Goal: Task Accomplishment & Management: Manage account settings

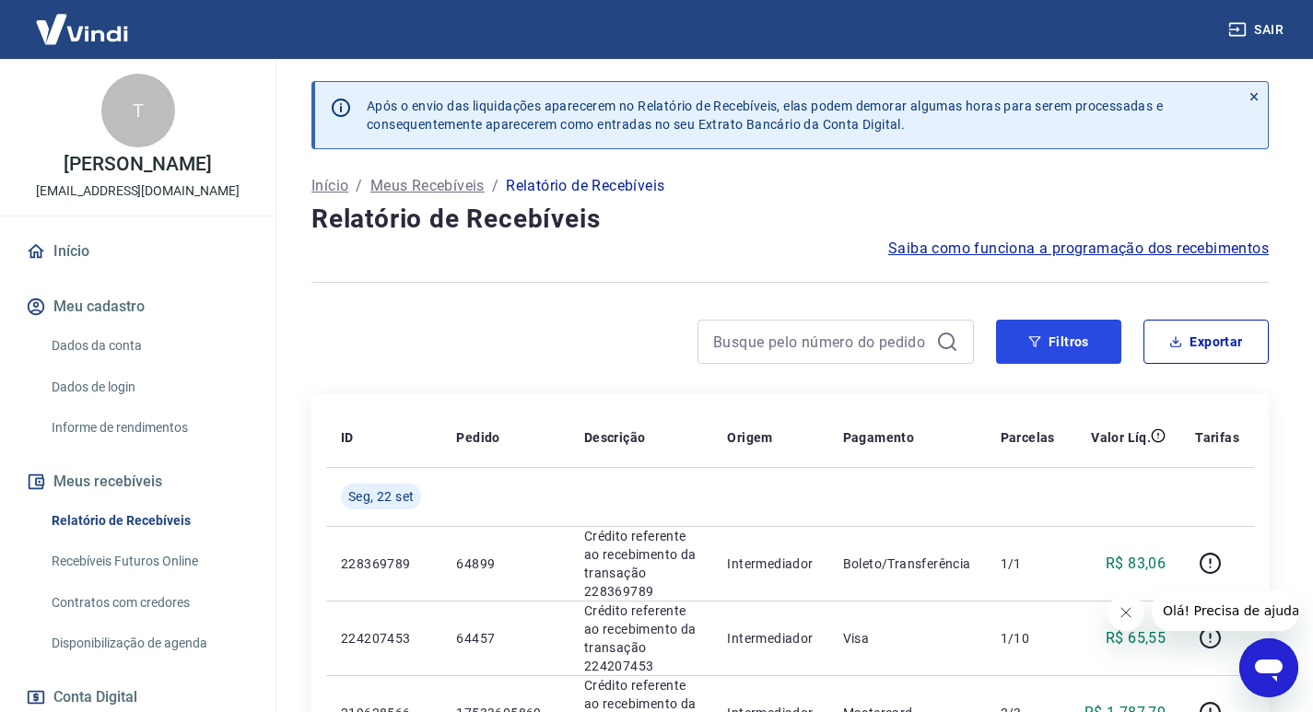
click at [1059, 330] on button "Filtros" at bounding box center [1058, 342] width 125 height 44
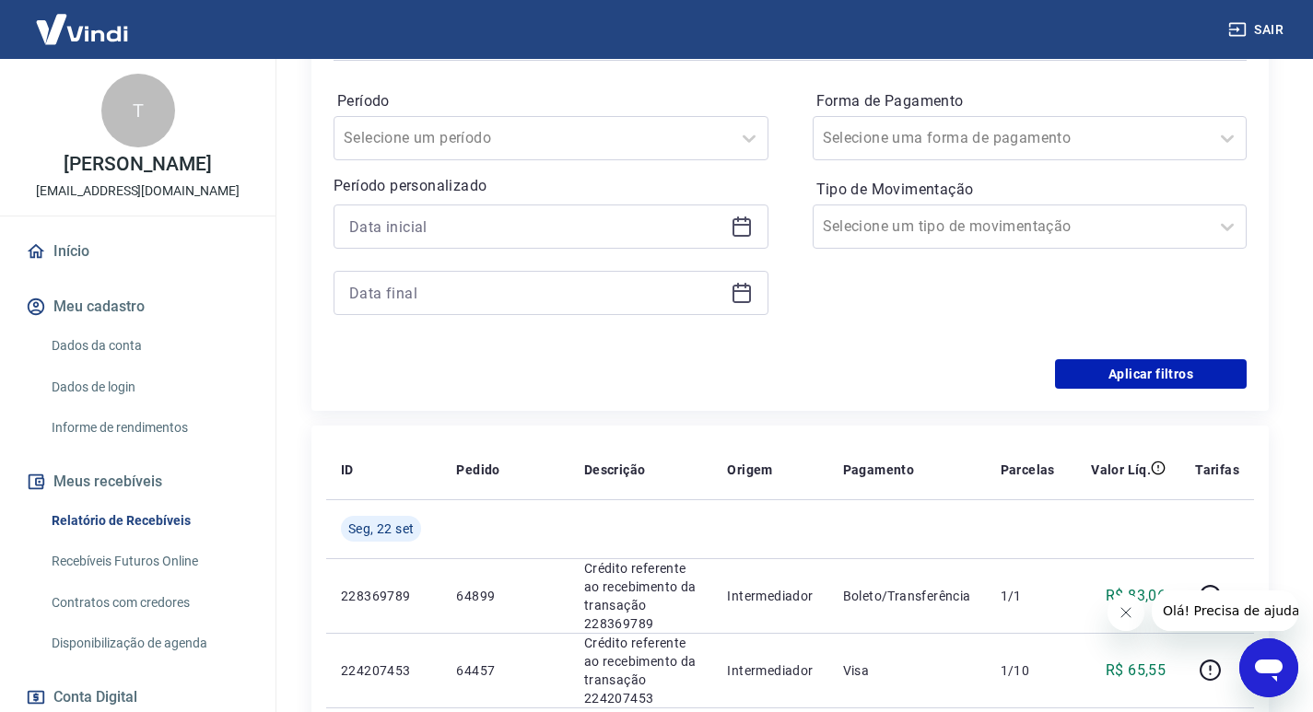
scroll to position [277, 0]
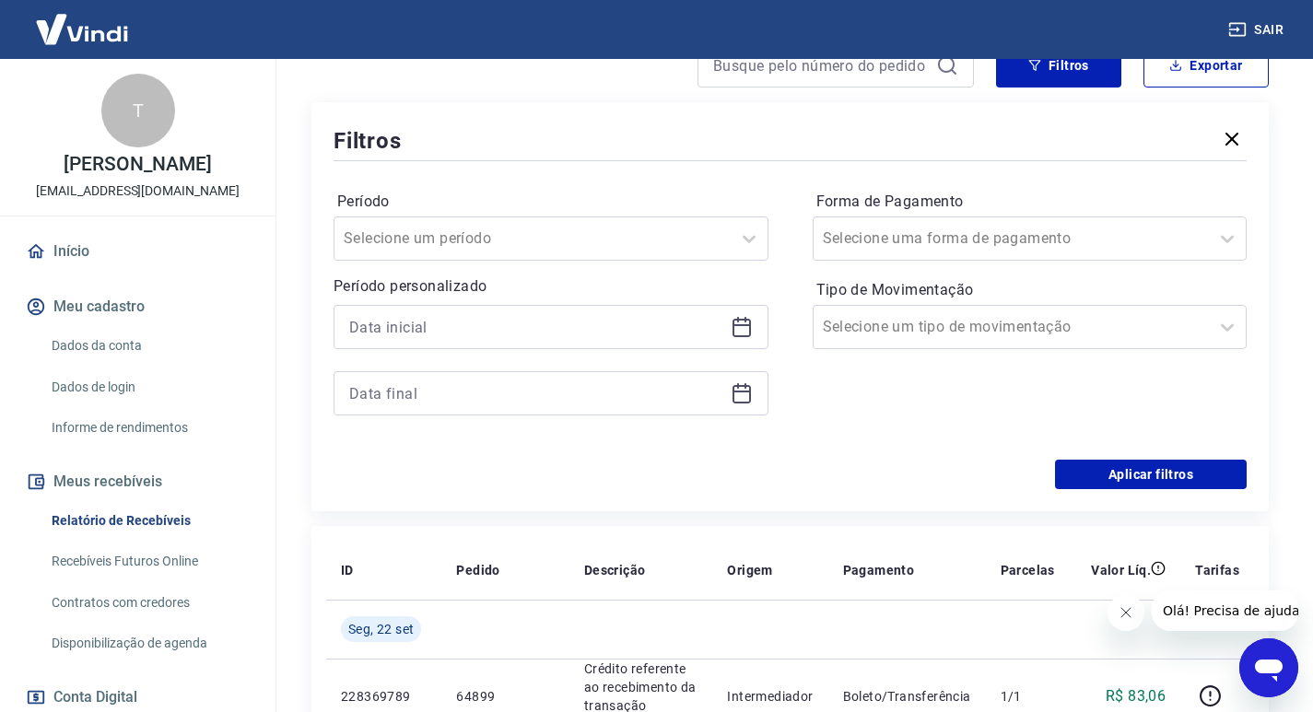
click at [771, 335] on div "Período Selecione um período Período personalizado Forma de Pagamento Selecione…" at bounding box center [790, 312] width 913 height 295
click at [759, 329] on div at bounding box center [551, 327] width 435 height 44
click at [734, 322] on icon at bounding box center [742, 328] width 18 height 18
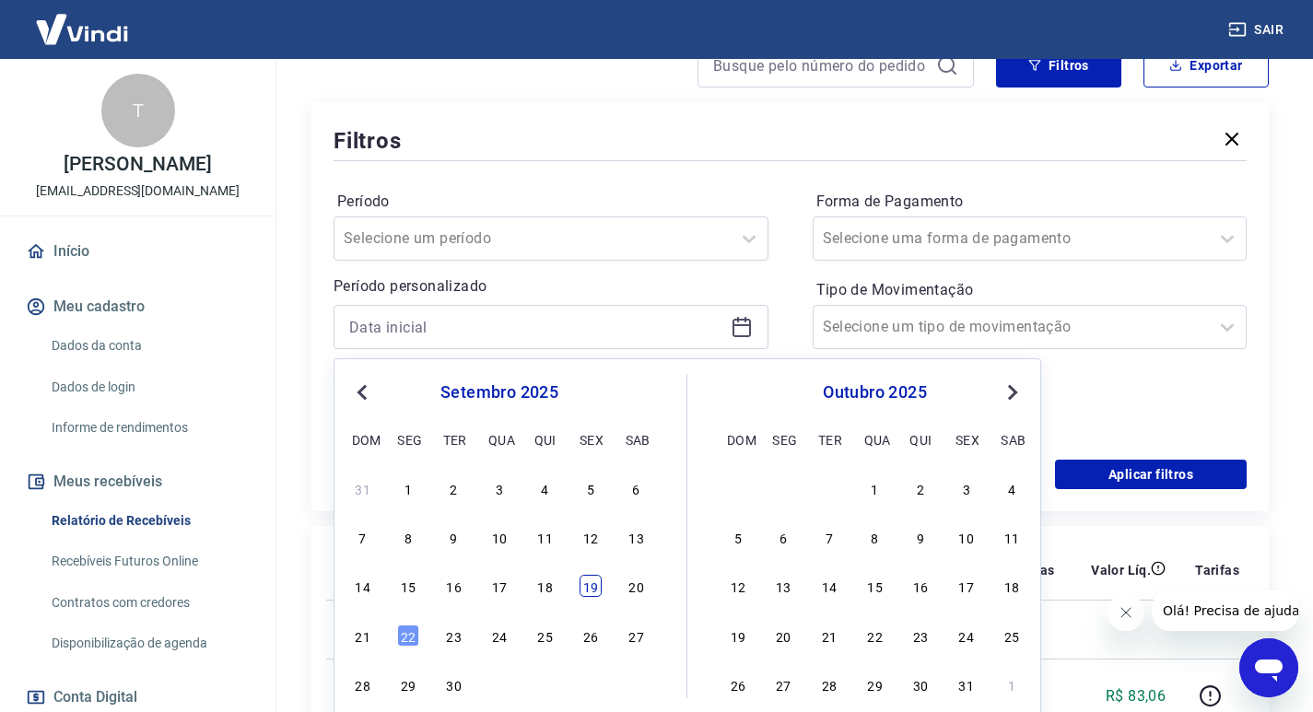
click at [594, 592] on div "19" at bounding box center [591, 586] width 22 height 22
type input "19/09/2025"
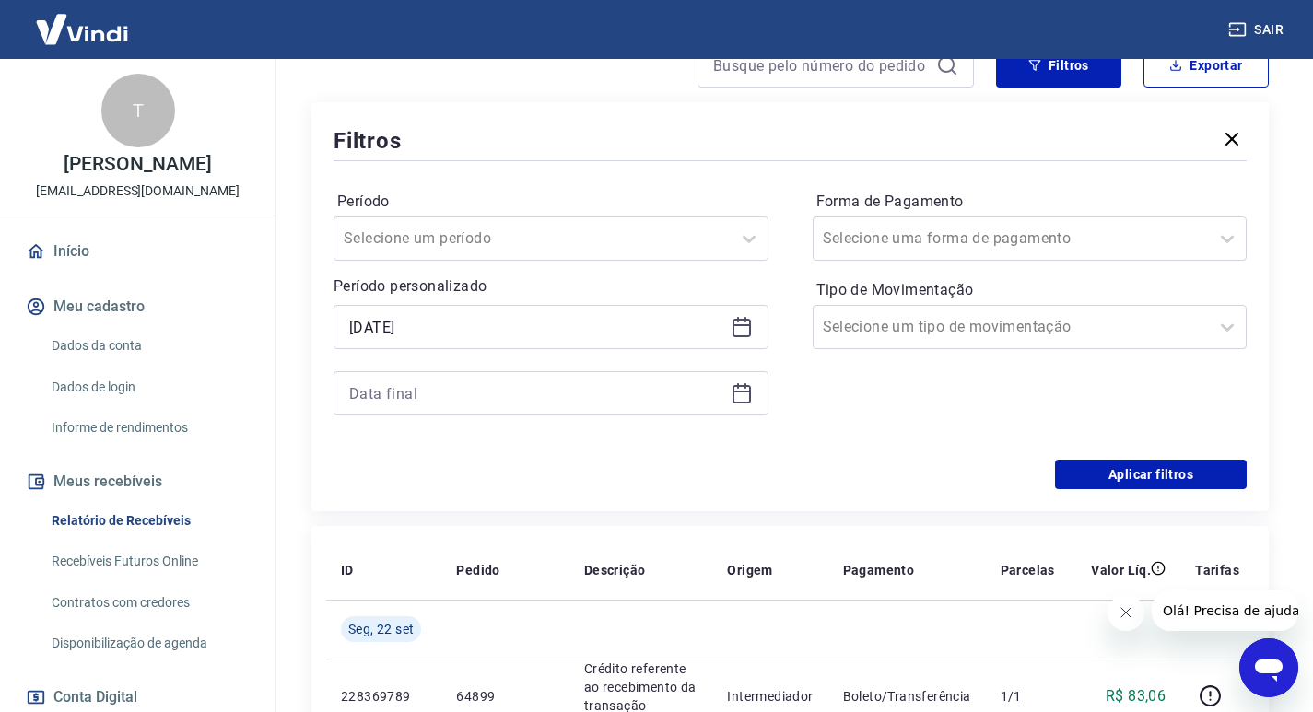
click at [746, 391] on icon at bounding box center [742, 392] width 18 height 2
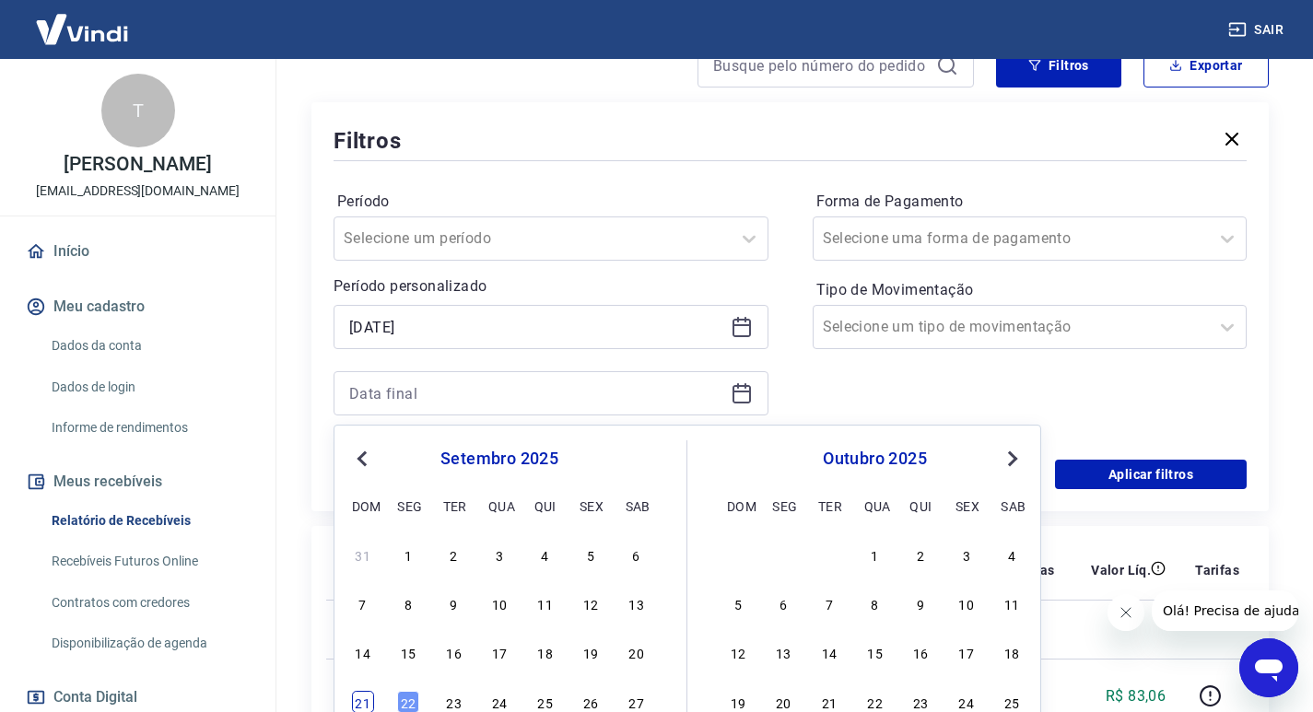
click at [355, 703] on div "21" at bounding box center [363, 702] width 22 height 22
type input "21/09/2025"
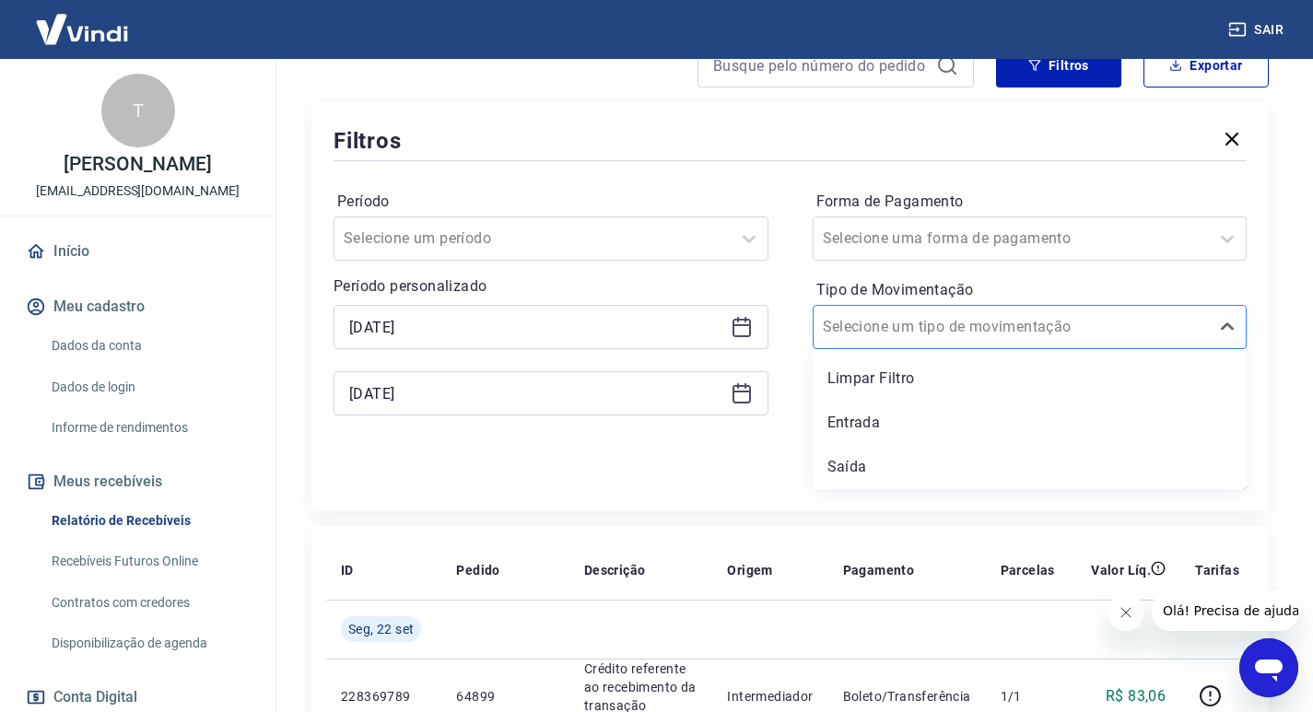
click at [1106, 340] on div "Selecione um tipo de movimentação" at bounding box center [1012, 327] width 396 height 33
click at [902, 441] on div "Entrada" at bounding box center [1030, 423] width 435 height 37
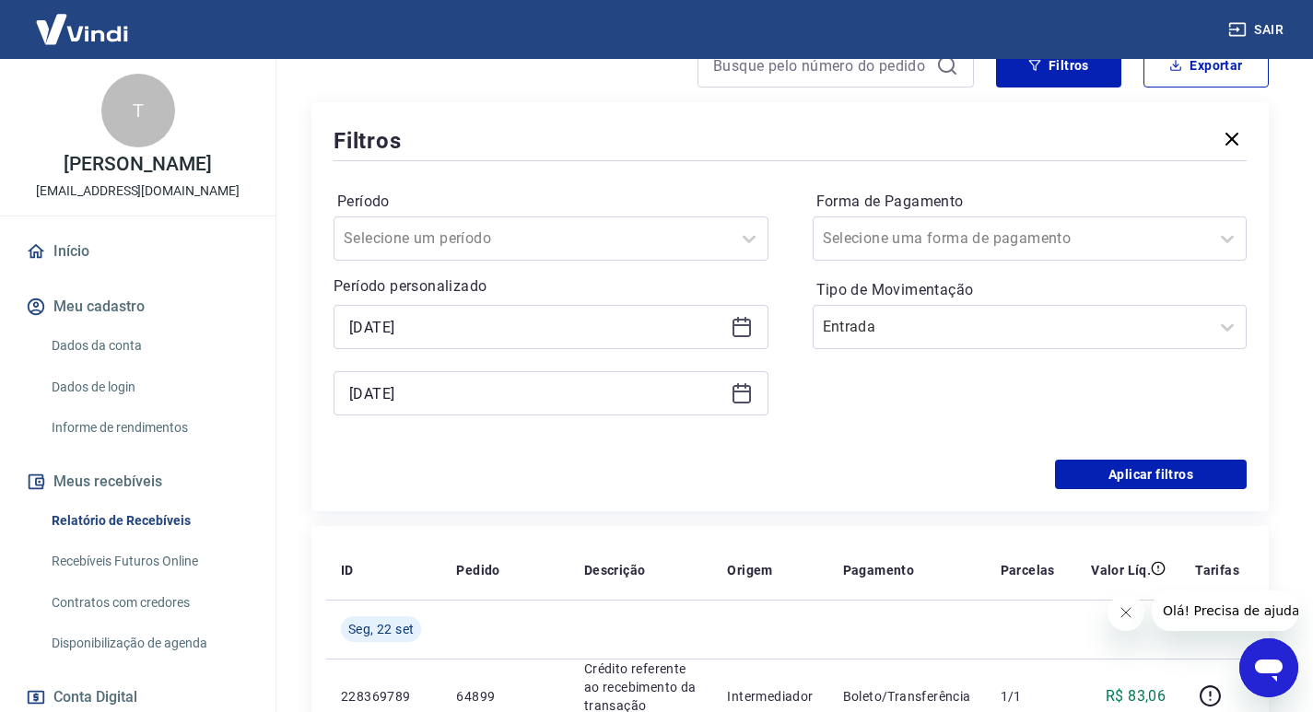
click at [1186, 504] on div "Filtros Período Selecione um período Período personalizado Selected date: sexta…" at bounding box center [791, 306] width 958 height 409
drag, startPoint x: 1189, startPoint y: 496, endPoint x: 1189, endPoint y: 483, distance: 12.9
click at [1189, 488] on div "Filtros Período Selecione um período Período personalizado Selected date: sexta…" at bounding box center [791, 306] width 958 height 409
drag, startPoint x: 1189, startPoint y: 483, endPoint x: 818, endPoint y: 336, distance: 399.3
click at [1189, 482] on button "Aplicar filtros" at bounding box center [1151, 474] width 192 height 29
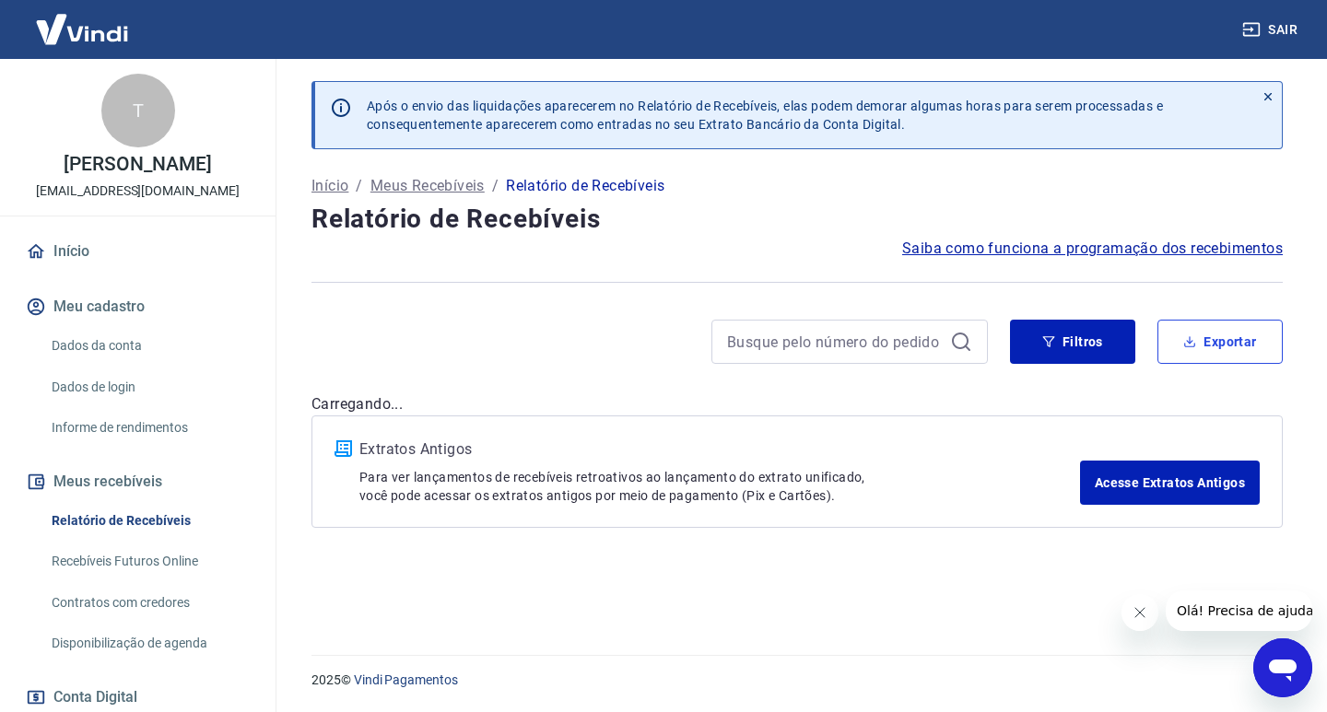
click at [1254, 346] on button "Exportar" at bounding box center [1220, 342] width 125 height 44
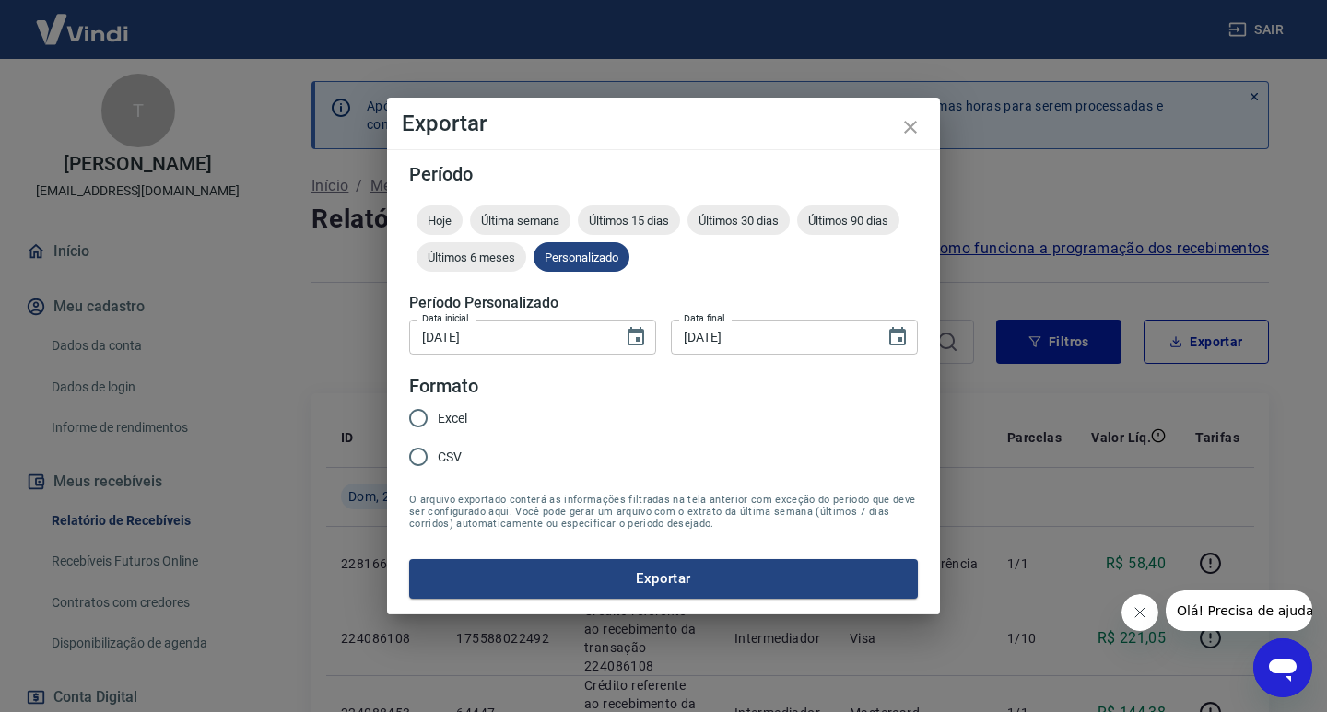
type input "19/09/2025"
type input "21/09/2025"
click at [425, 465] on input "CSV" at bounding box center [418, 457] width 39 height 39
radio input "true"
click at [564, 590] on button "Exportar" at bounding box center [663, 578] width 509 height 39
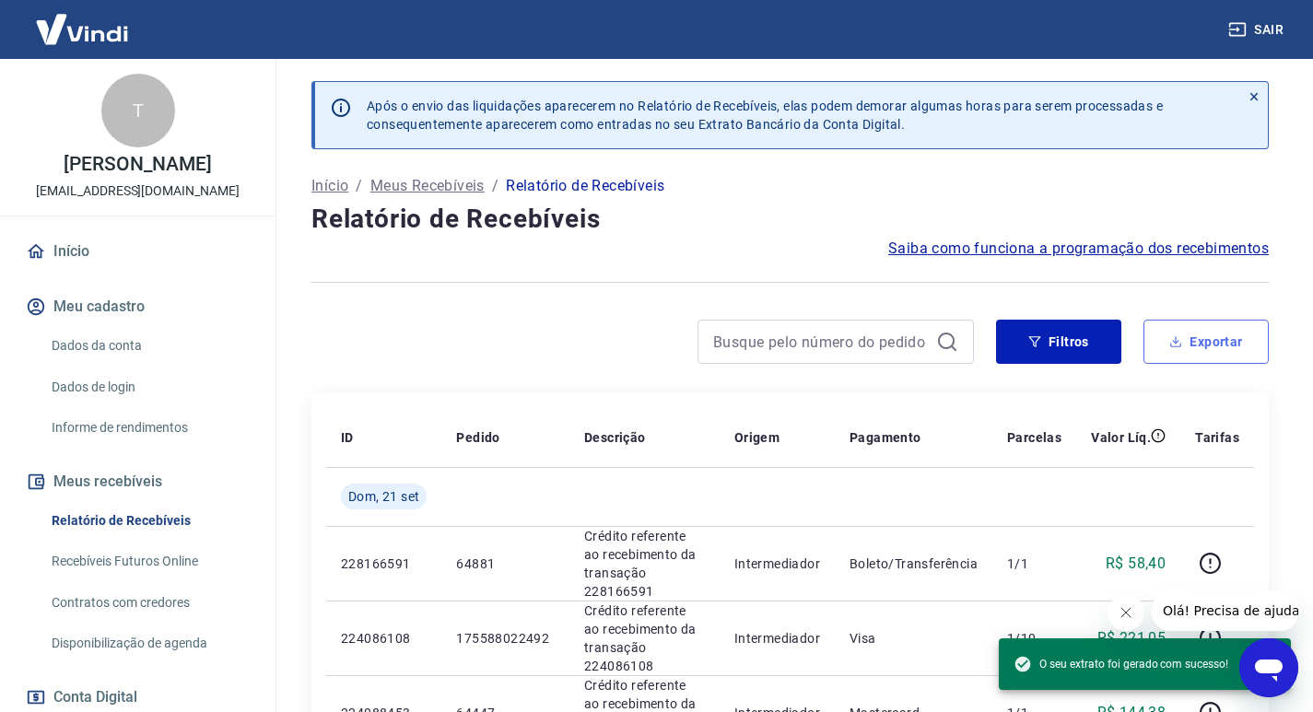
click at [1189, 321] on button "Exportar" at bounding box center [1206, 342] width 125 height 44
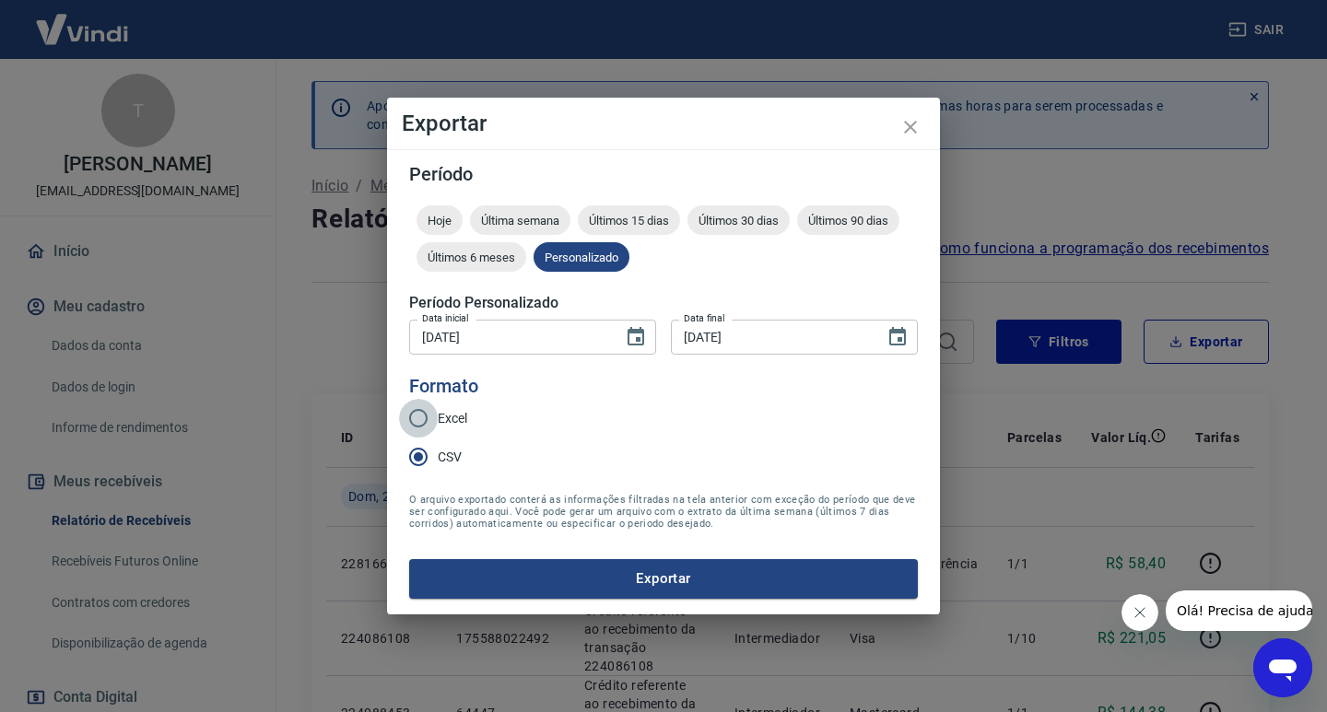
click at [421, 422] on input "Excel" at bounding box center [418, 418] width 39 height 39
radio input "true"
click at [674, 594] on button "Exportar" at bounding box center [663, 578] width 509 height 39
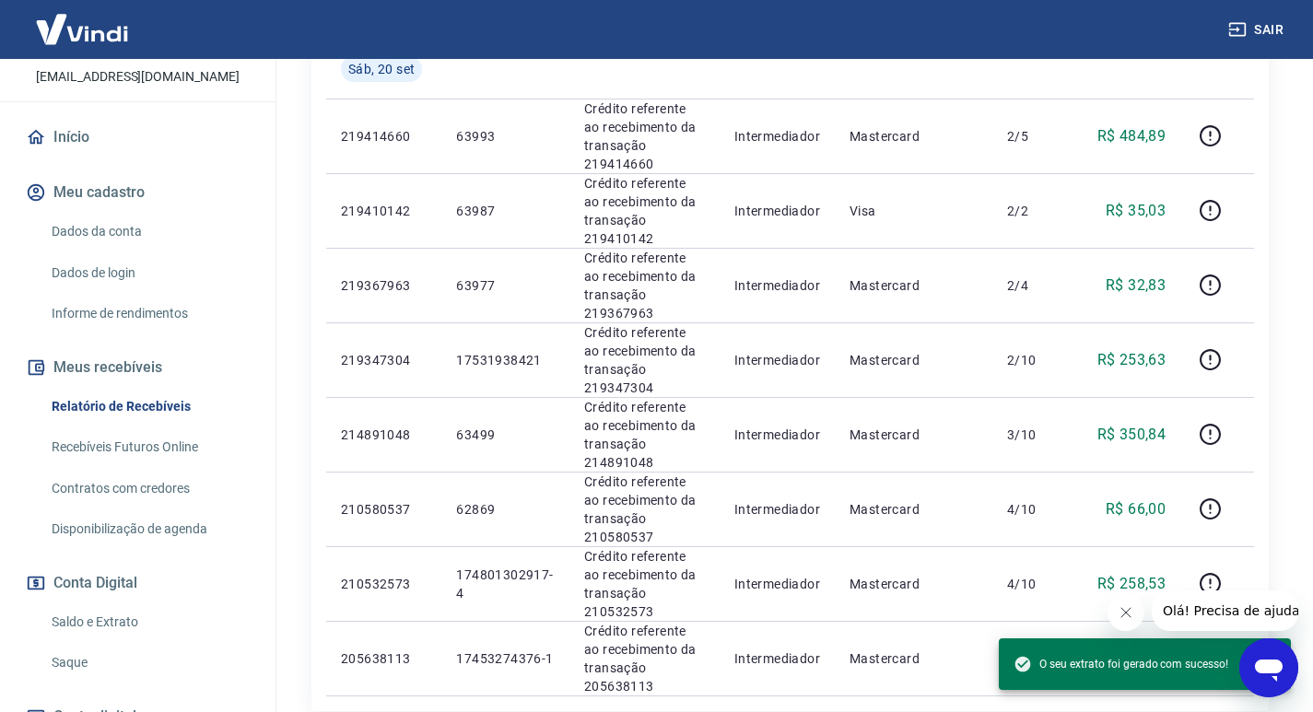
scroll to position [269, 0]
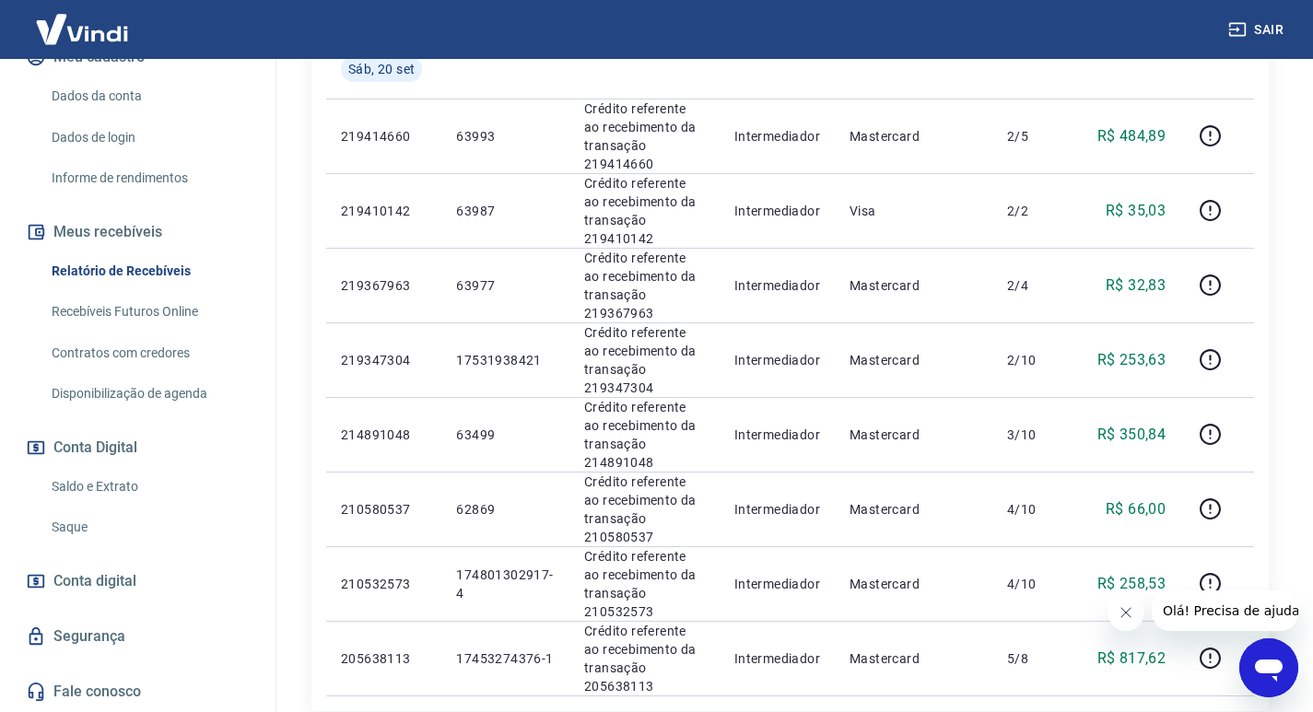
click at [82, 518] on link "Saque" at bounding box center [148, 528] width 209 height 38
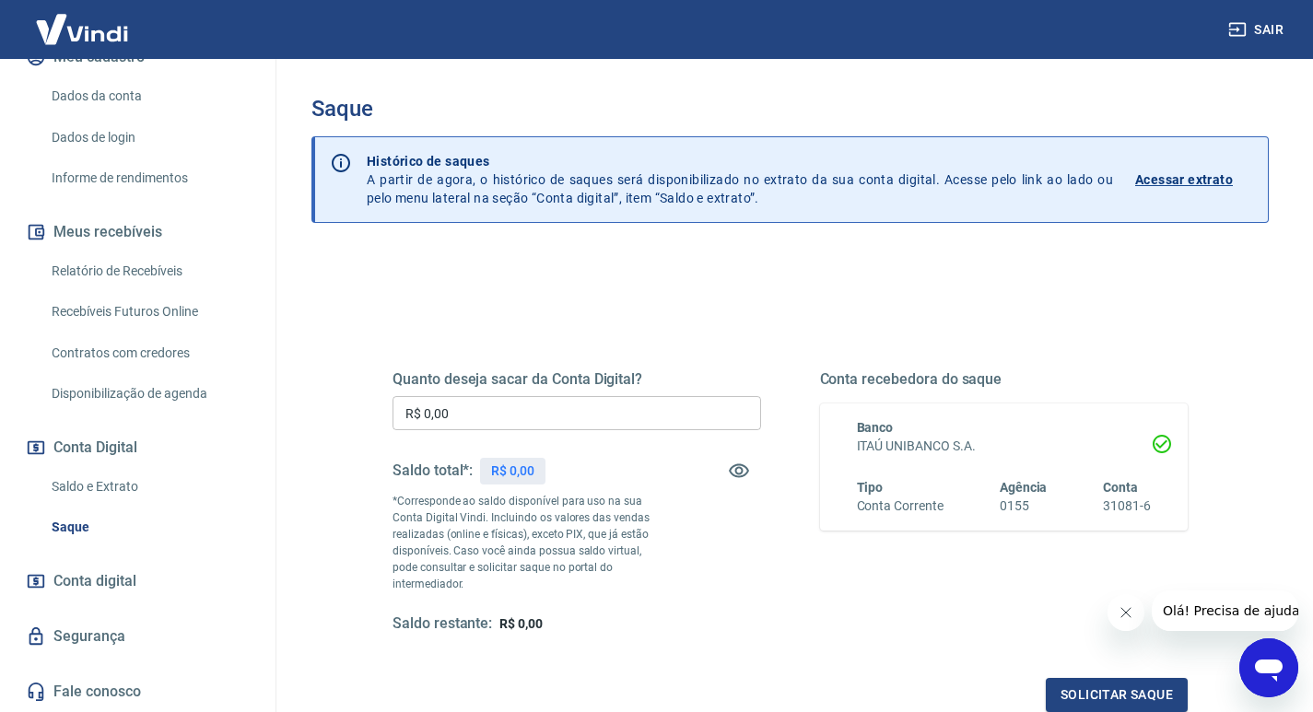
click at [533, 425] on input "R$ 0,00" at bounding box center [577, 413] width 369 height 34
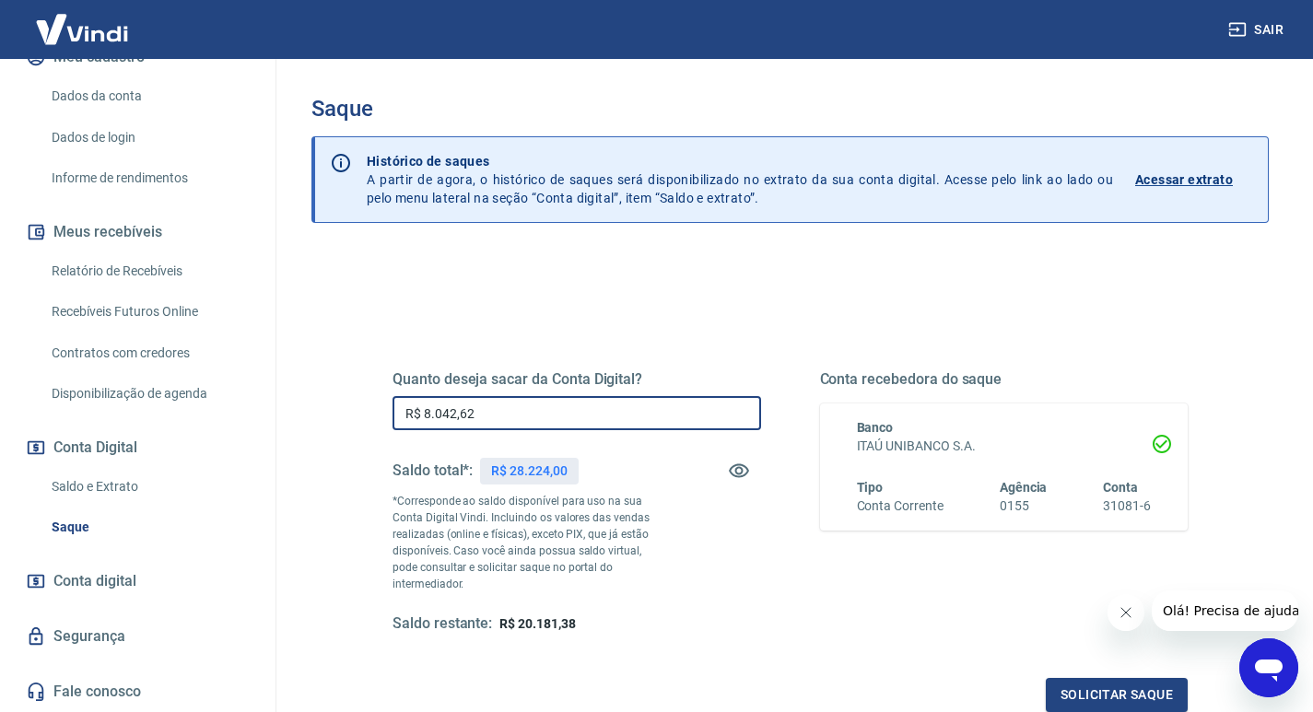
type input "R$ 8.042,62"
click at [1128, 614] on icon "Fechar mensagem da empresa" at bounding box center [1125, 613] width 15 height 15
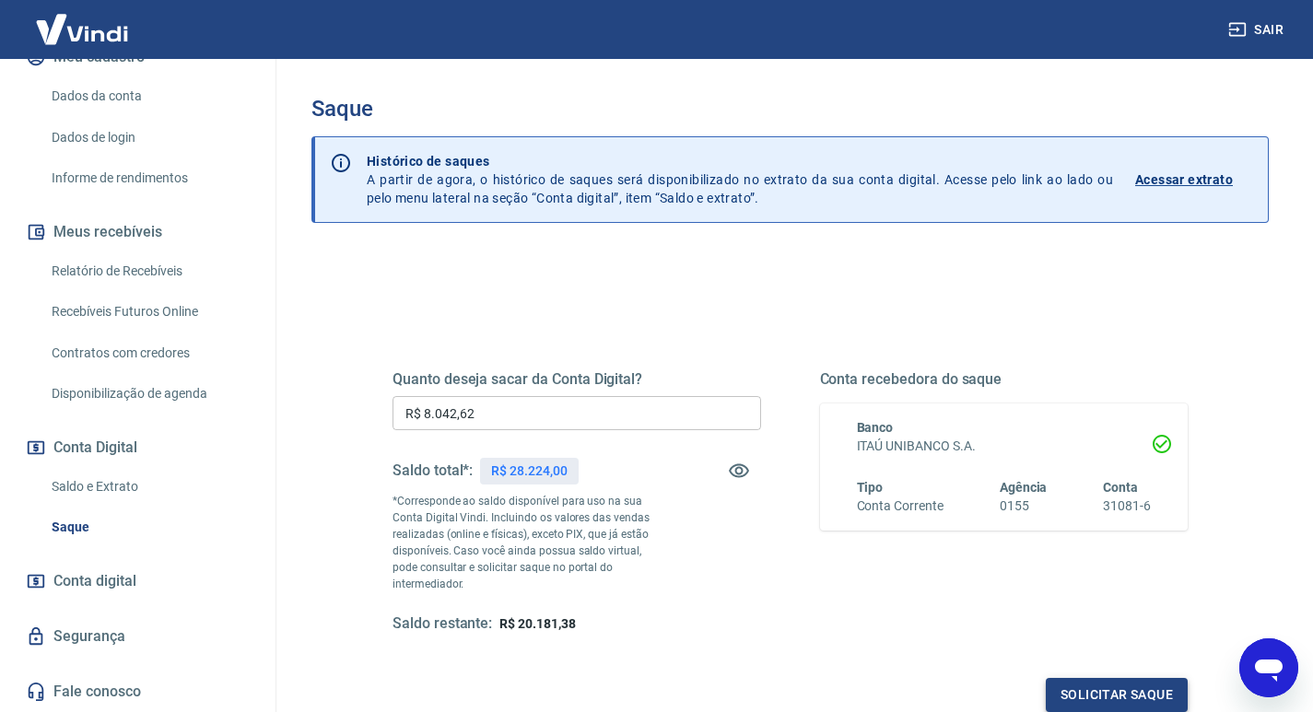
click at [1137, 680] on button "Solicitar saque" at bounding box center [1117, 695] width 142 height 34
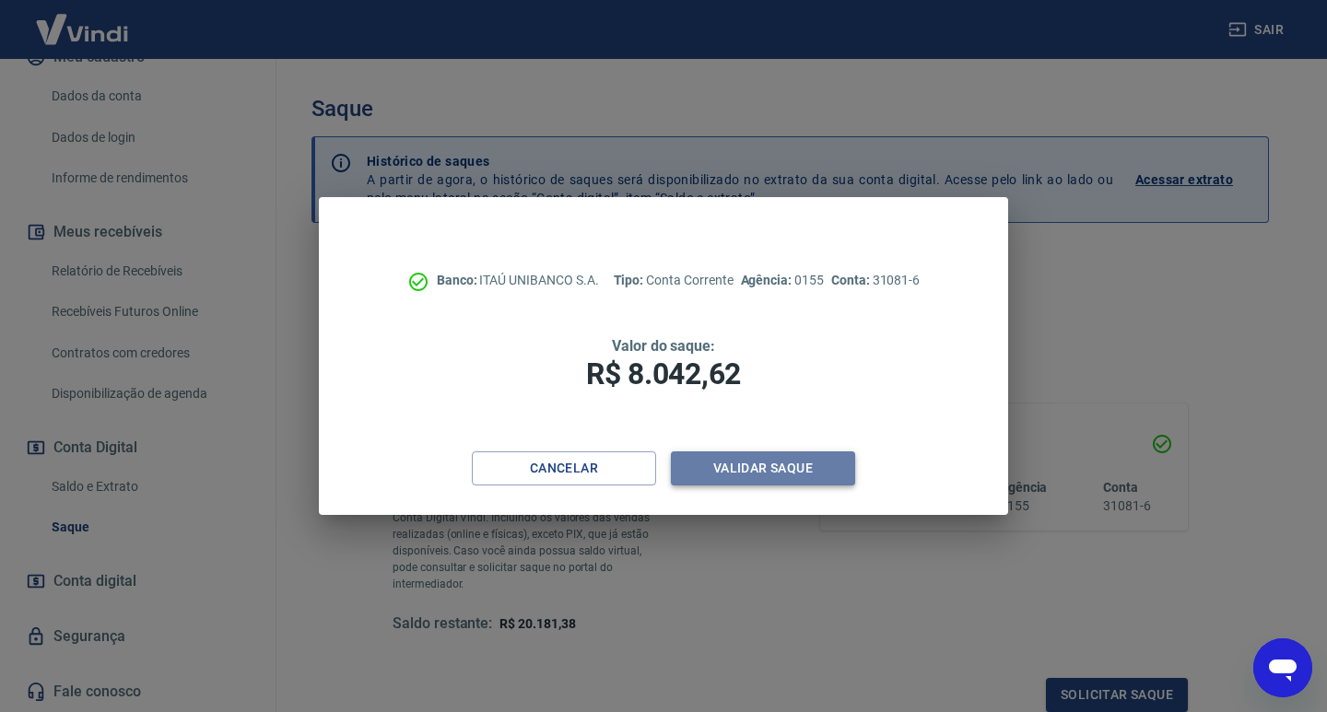
click at [804, 462] on button "Validar saque" at bounding box center [763, 469] width 184 height 34
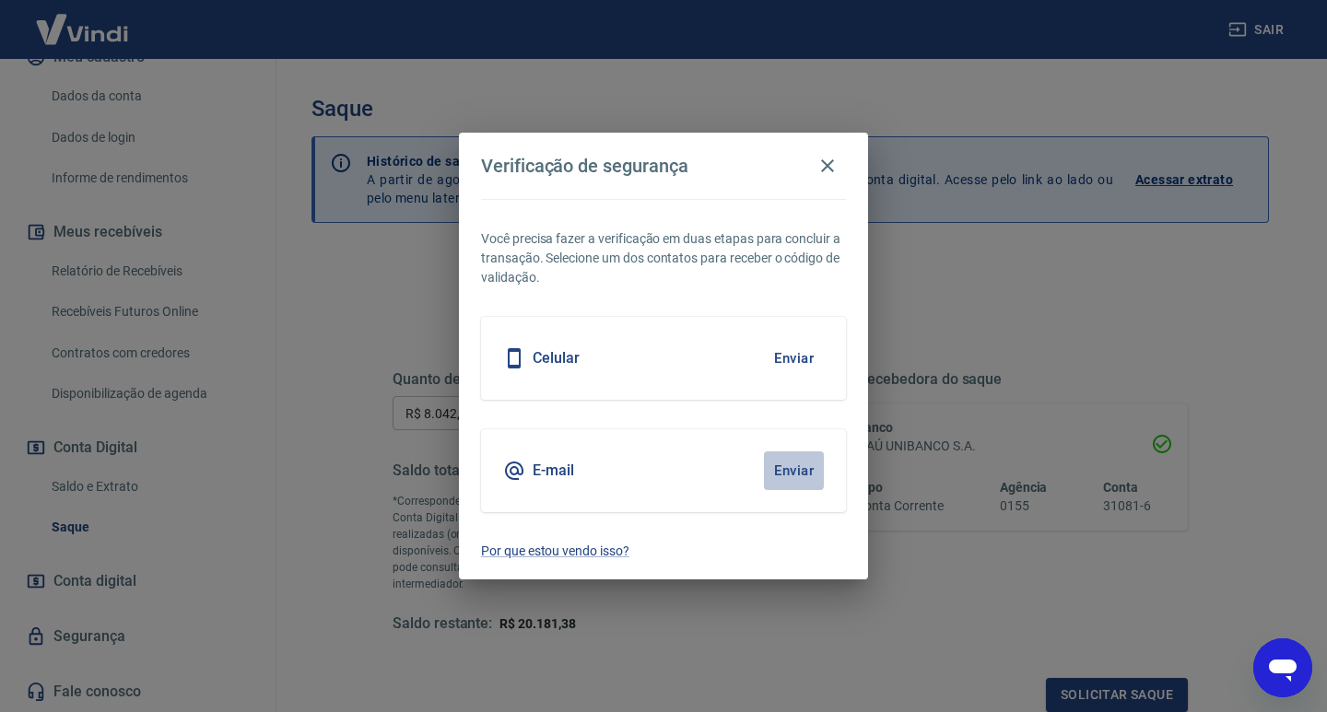
click at [801, 459] on button "Enviar" at bounding box center [794, 471] width 60 height 39
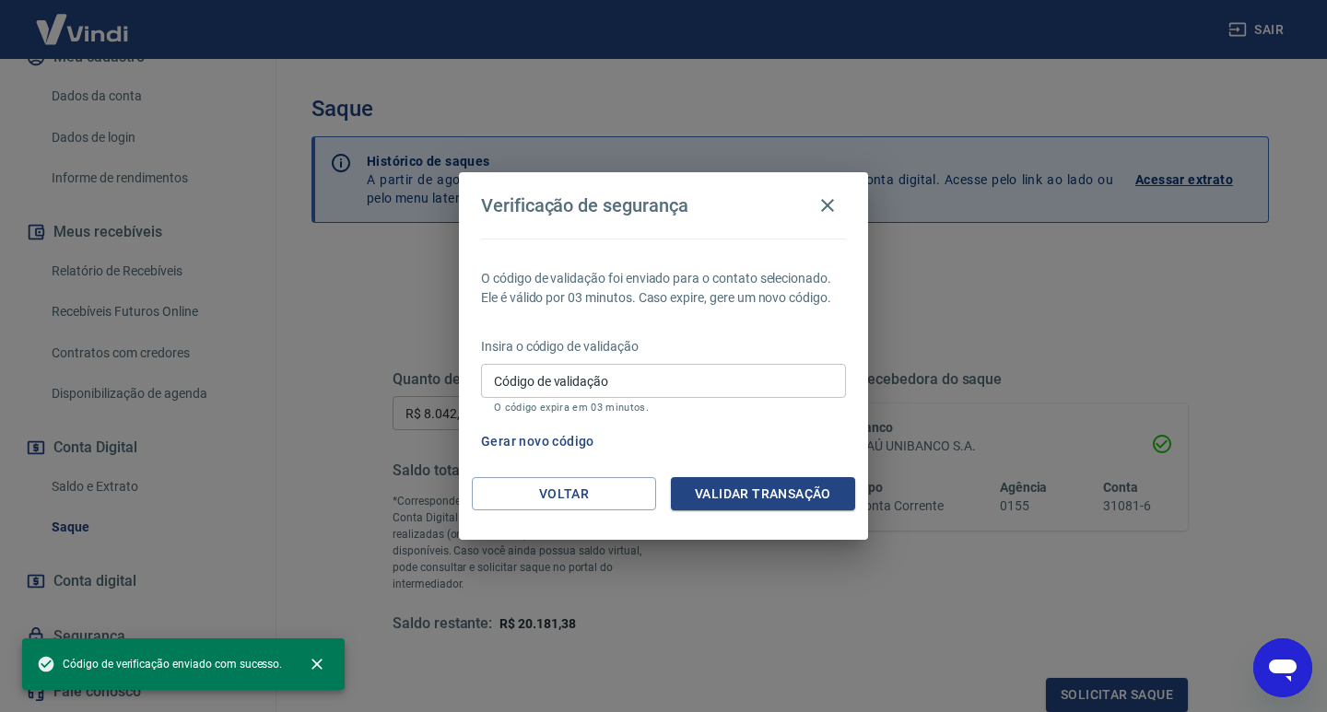
click at [573, 352] on p "Insira o código de validação" at bounding box center [663, 346] width 365 height 19
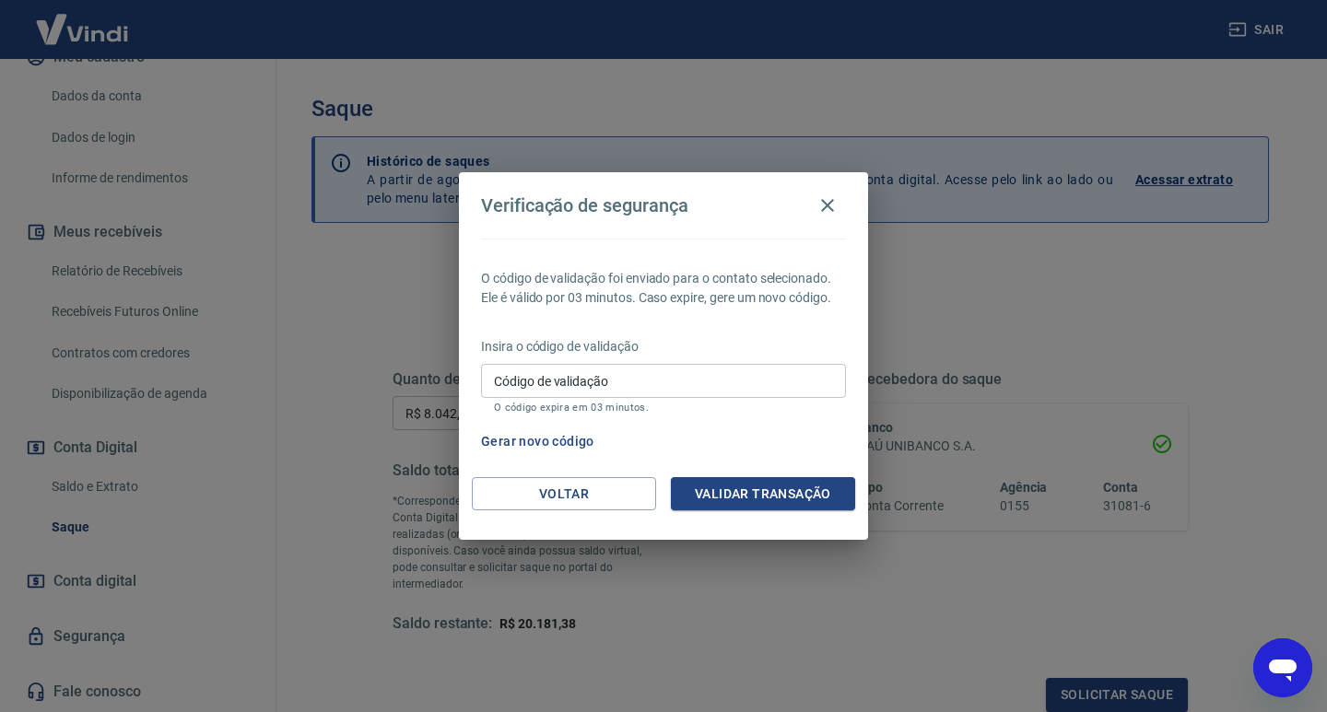
click at [570, 370] on div "Código de validação Código de validação O código expira em 03 minutos." at bounding box center [663, 389] width 365 height 50
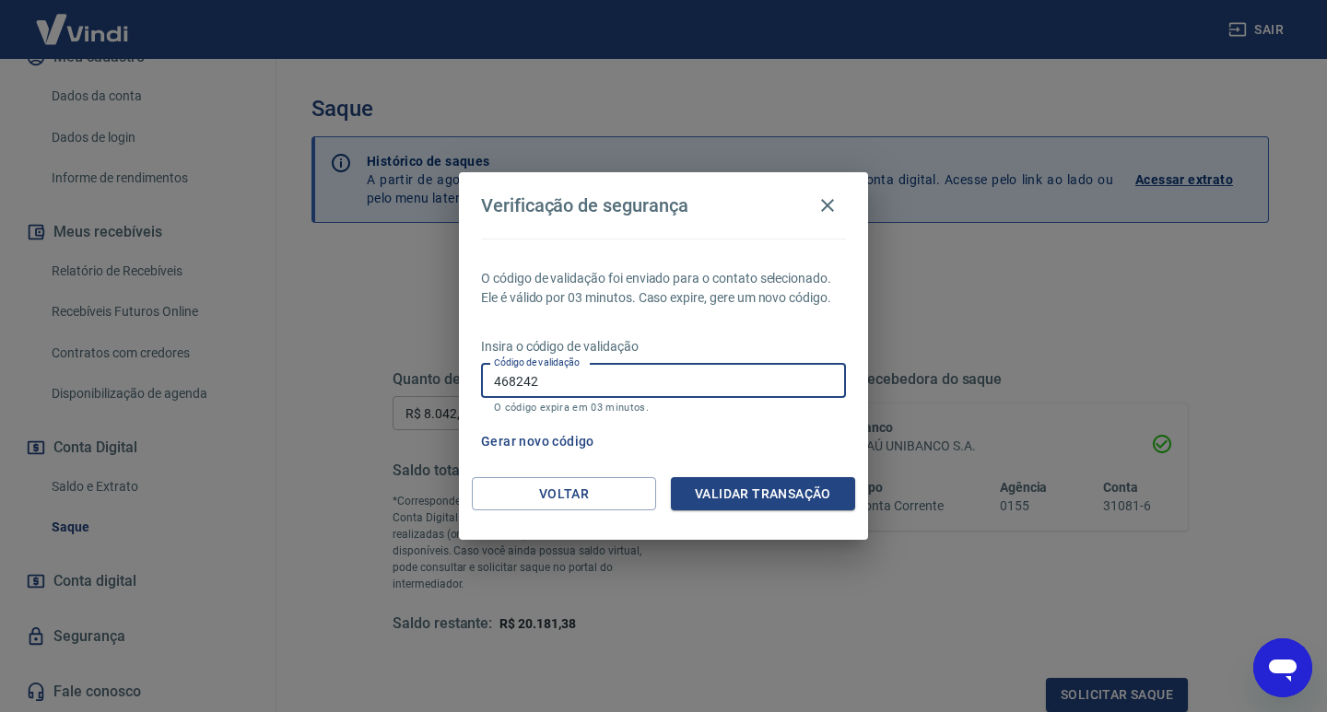
type input "468242"
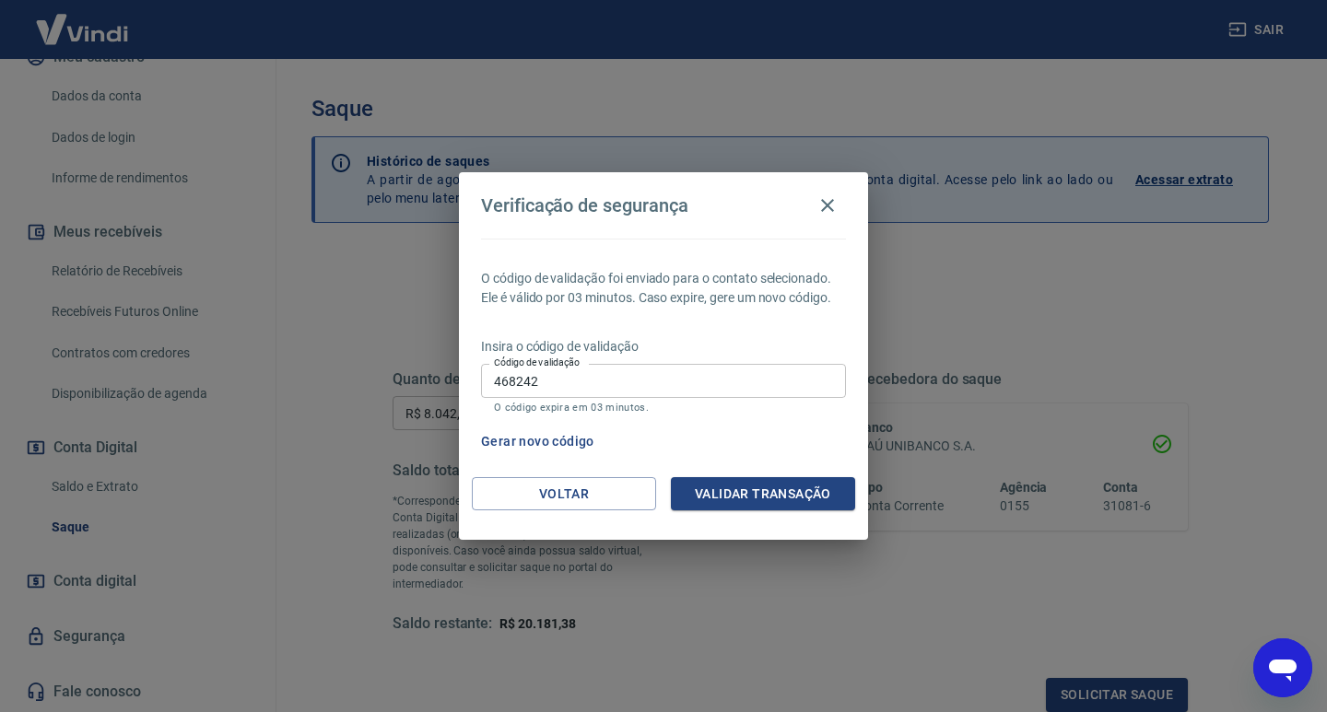
click at [789, 512] on div "Voltar Validar transação" at bounding box center [663, 509] width 409 height 64
click at [787, 489] on button "Validar transação" at bounding box center [763, 494] width 184 height 34
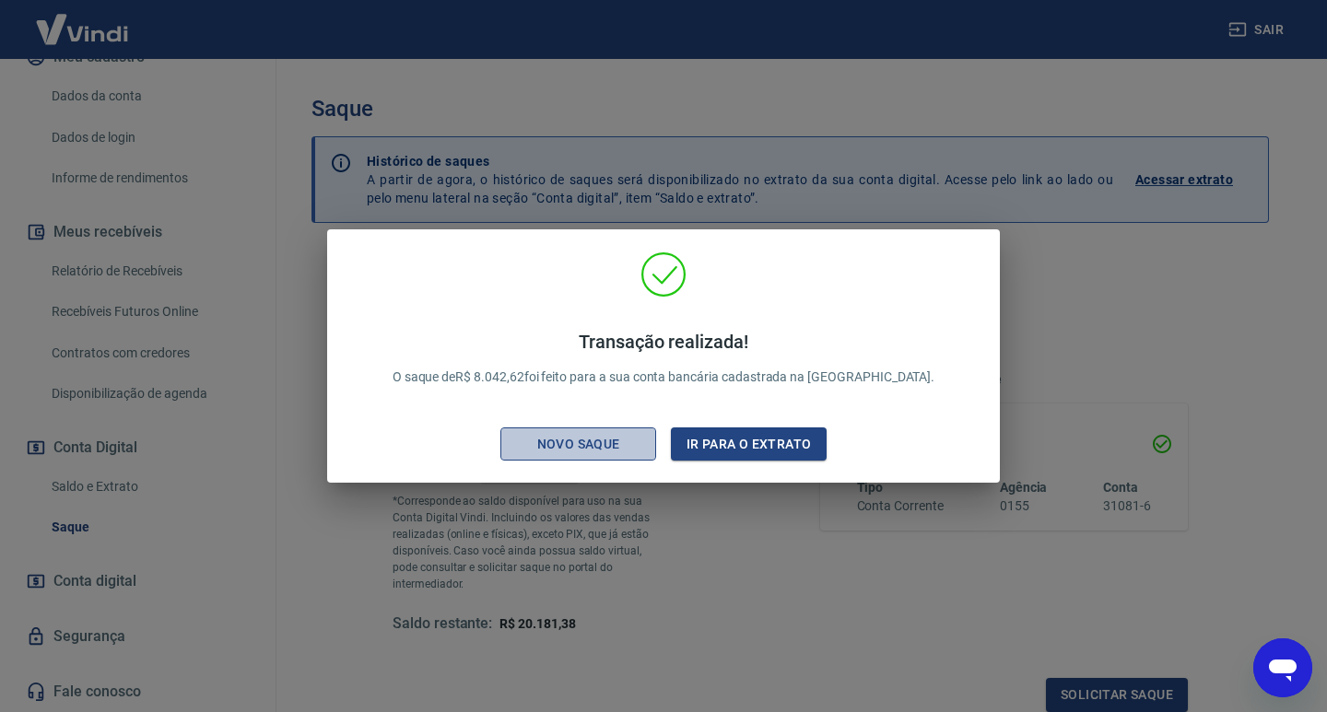
click at [585, 434] on div "Novo saque" at bounding box center [578, 444] width 127 height 23
